Goal: Information Seeking & Learning: Learn about a topic

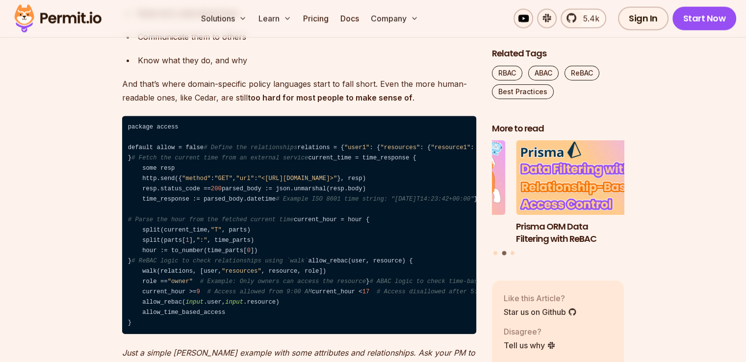
scroll to position [2183, 0]
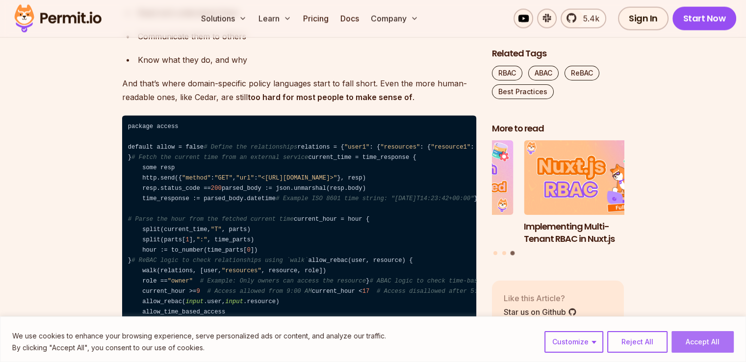
click at [690, 335] on button "Accept All" at bounding box center [703, 342] width 62 height 22
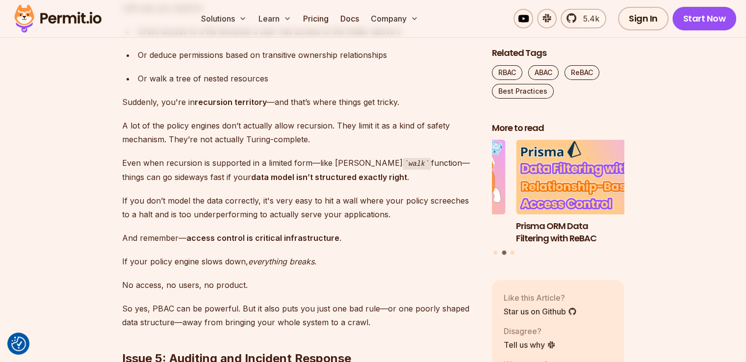
scroll to position [3317, 0]
click at [511, 251] on button "Go to slide 3" at bounding box center [513, 253] width 4 height 4
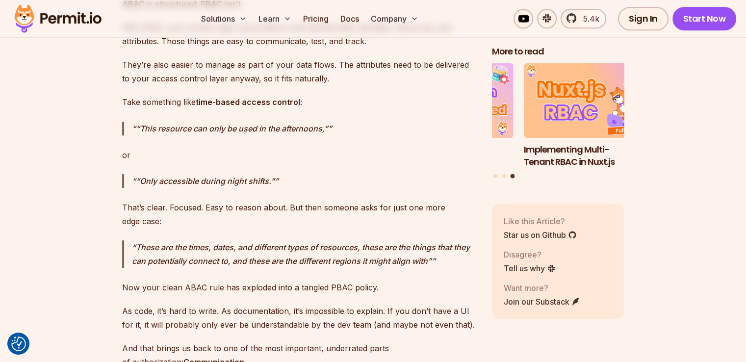
scroll to position [4185, 0]
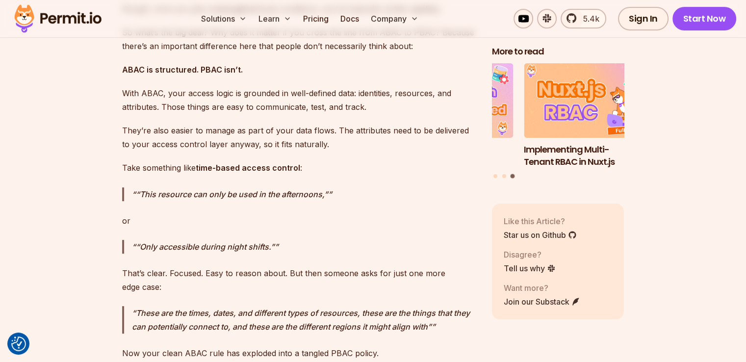
drag, startPoint x: 168, startPoint y: 136, endPoint x: 321, endPoint y: 145, distance: 153.4
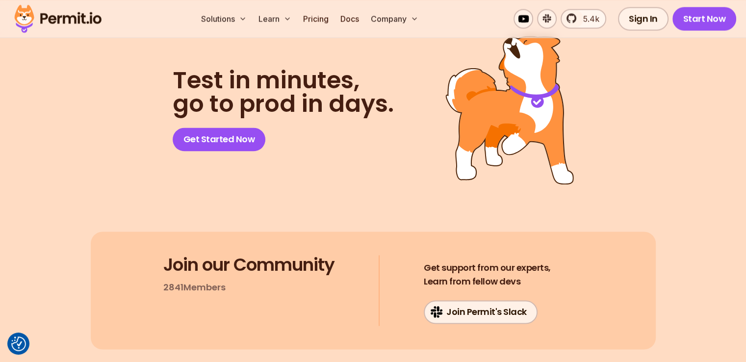
scroll to position [5226, 0]
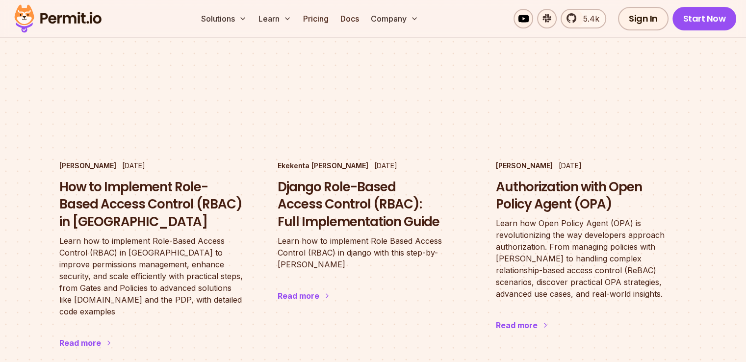
scroll to position [3767, 0]
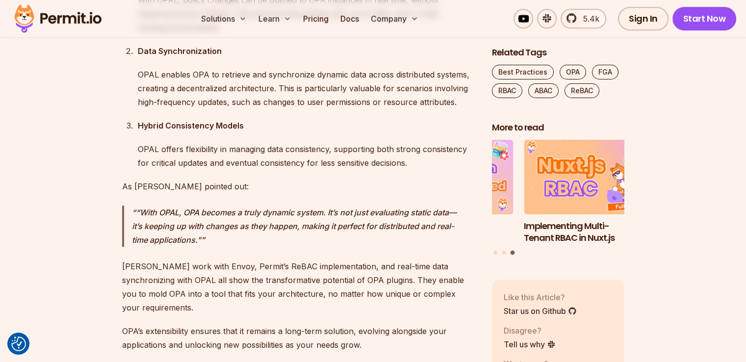
scroll to position [4623, 0]
